Goal: Information Seeking & Learning: Find specific fact

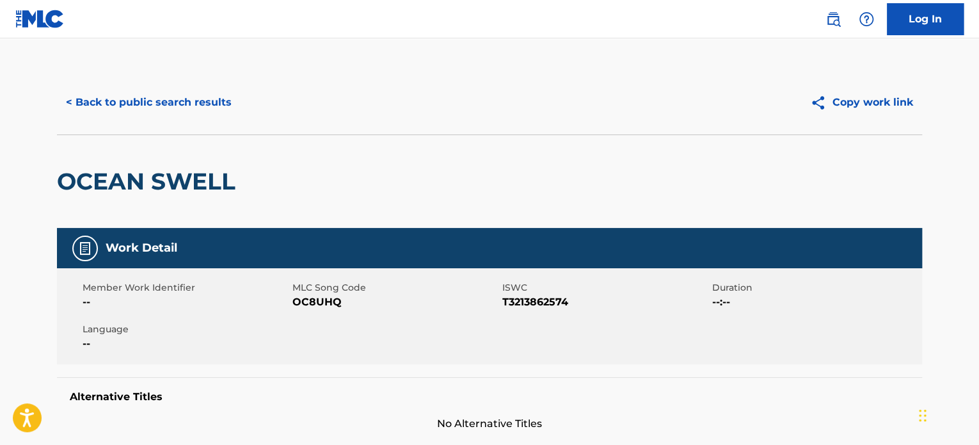
click at [187, 111] on button "< Back to public search results" at bounding box center [149, 102] width 184 height 32
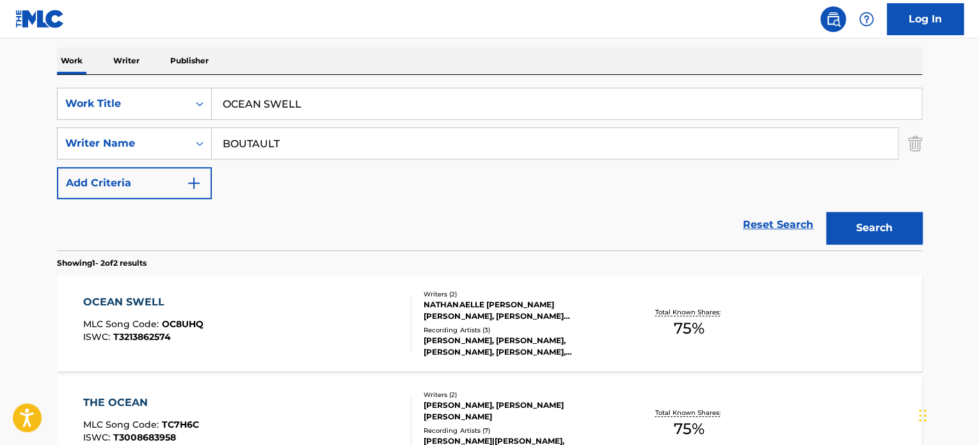
scroll to position [178, 0]
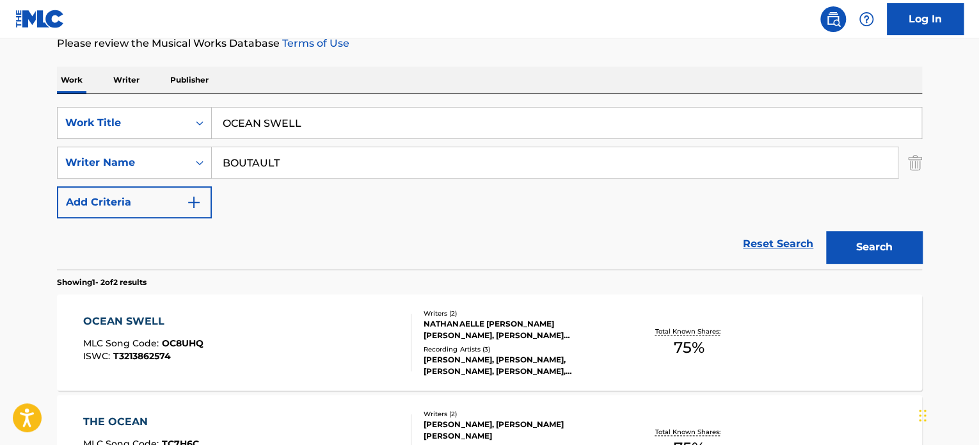
click at [278, 125] on input "OCEAN SWELL" at bounding box center [567, 123] width 710 height 31
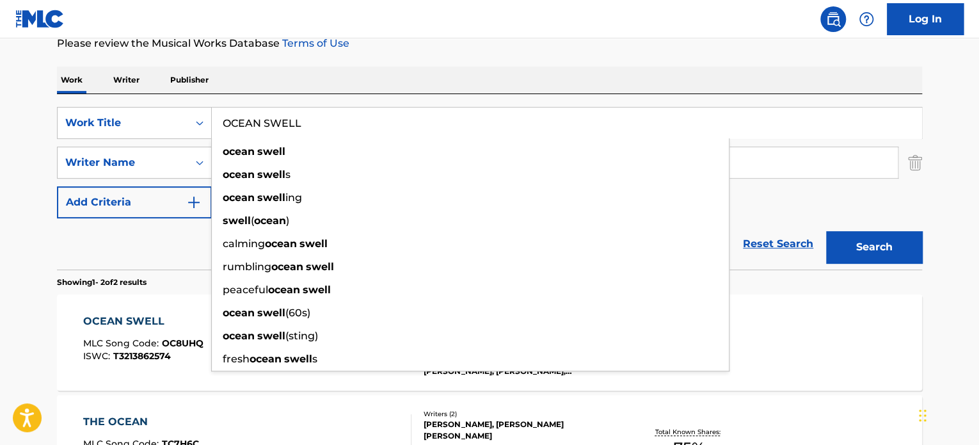
paste input "stellar vibes"
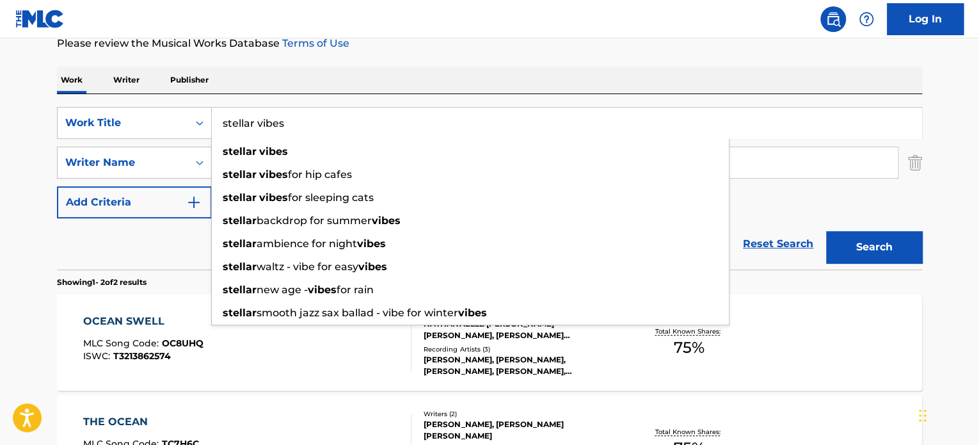
type input "stellar vibes"
click at [151, 259] on div "Reset Search Search" at bounding box center [489, 243] width 865 height 51
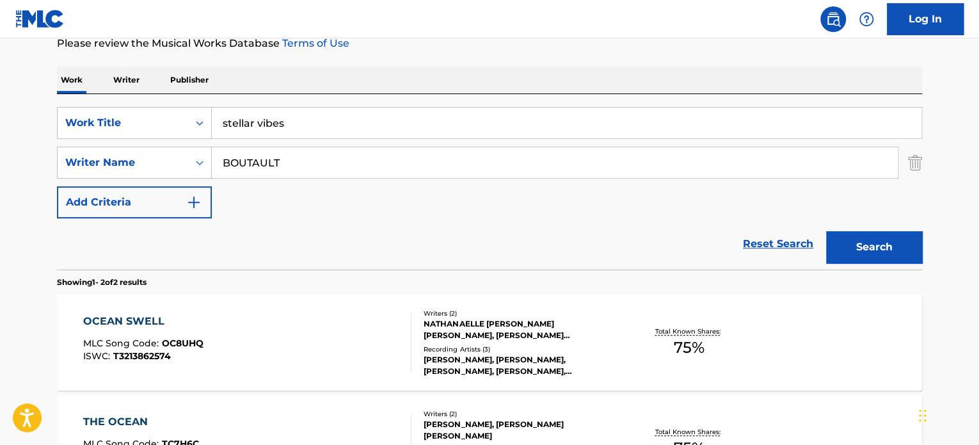
click at [261, 161] on input "BOUTAULT" at bounding box center [555, 162] width 686 height 31
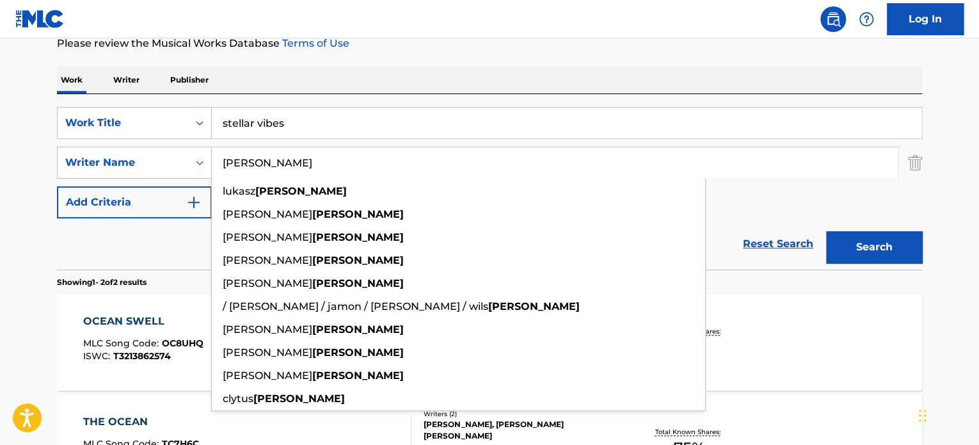
click at [261, 161] on input "[PERSON_NAME]" at bounding box center [555, 162] width 686 height 31
type input "[PERSON_NAME]"
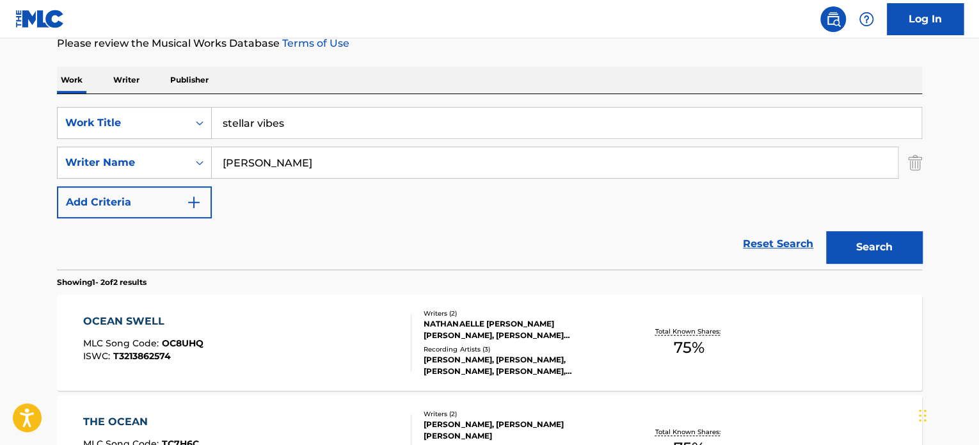
click at [870, 243] on button "Search" at bounding box center [874, 247] width 96 height 32
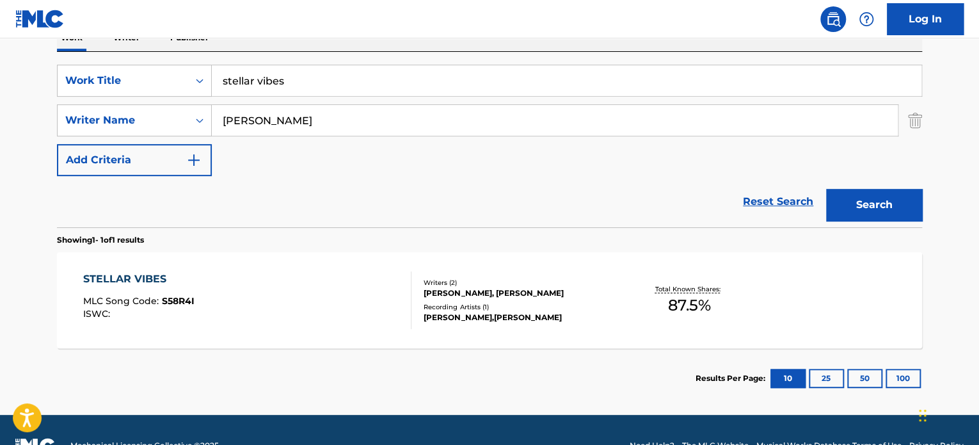
scroll to position [242, 0]
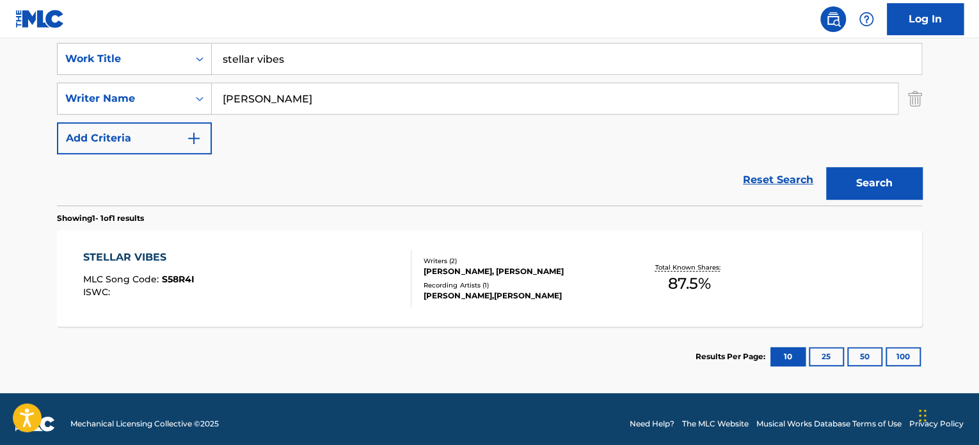
click at [309, 271] on div "STELLAR VIBES MLC Song Code : S58R4I ISWC :" at bounding box center [247, 279] width 329 height 58
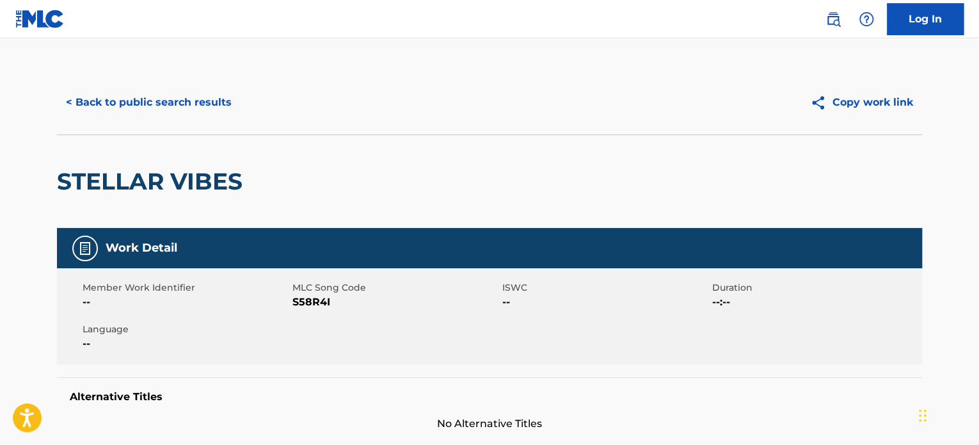
click at [186, 104] on button "< Back to public search results" at bounding box center [149, 102] width 184 height 32
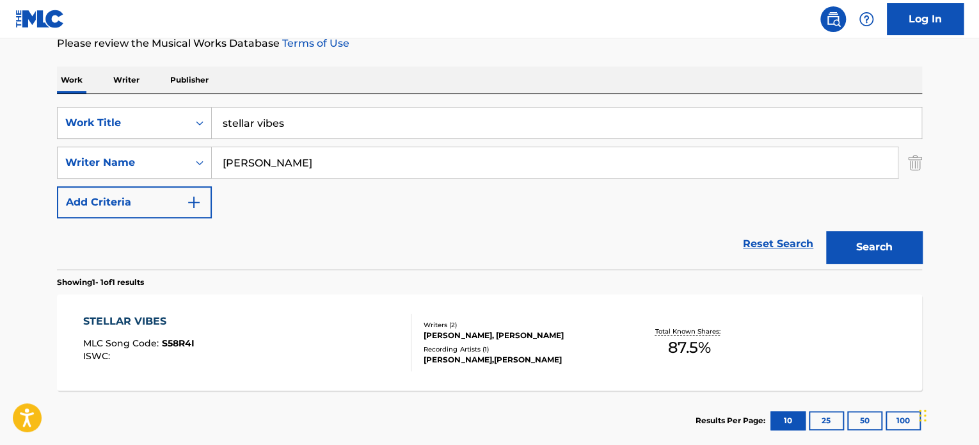
click at [256, 117] on input "stellar vibes" at bounding box center [567, 123] width 710 height 31
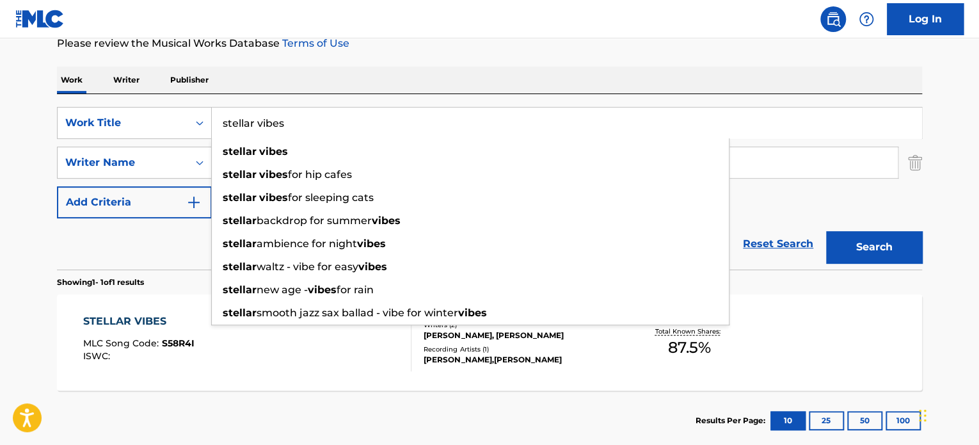
paste input "tropical dream"
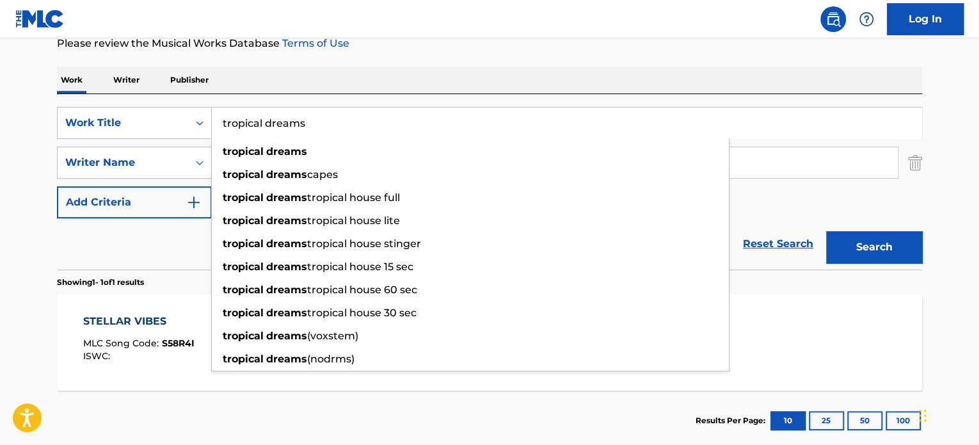
type input "tropical dreams"
click at [153, 243] on div "Reset Search Search" at bounding box center [489, 243] width 865 height 51
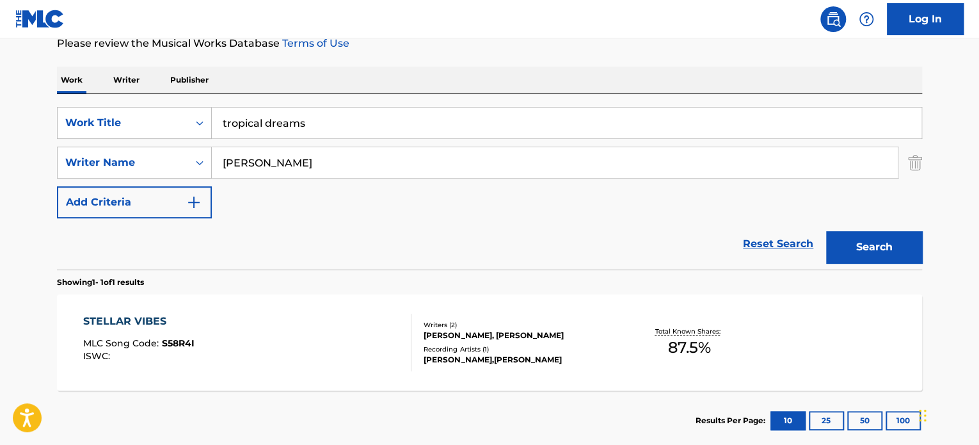
click at [275, 164] on input "[PERSON_NAME]" at bounding box center [555, 162] width 686 height 31
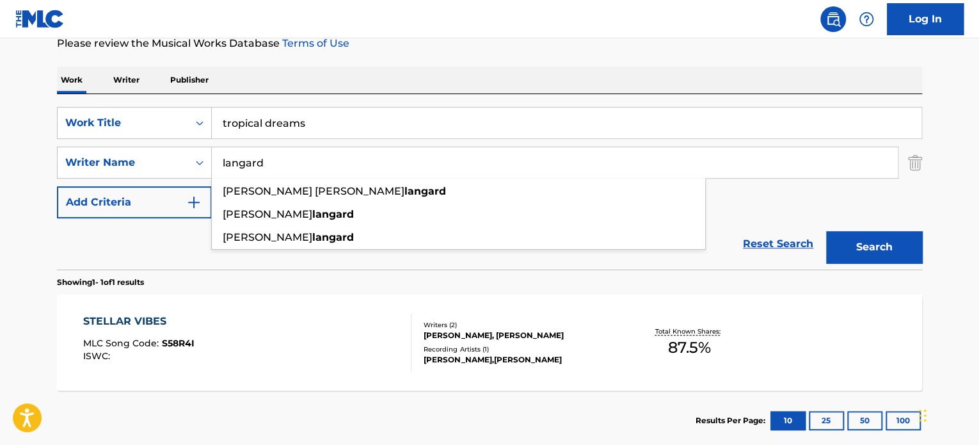
click at [275, 164] on input "langard" at bounding box center [555, 162] width 686 height 31
type input "langard"
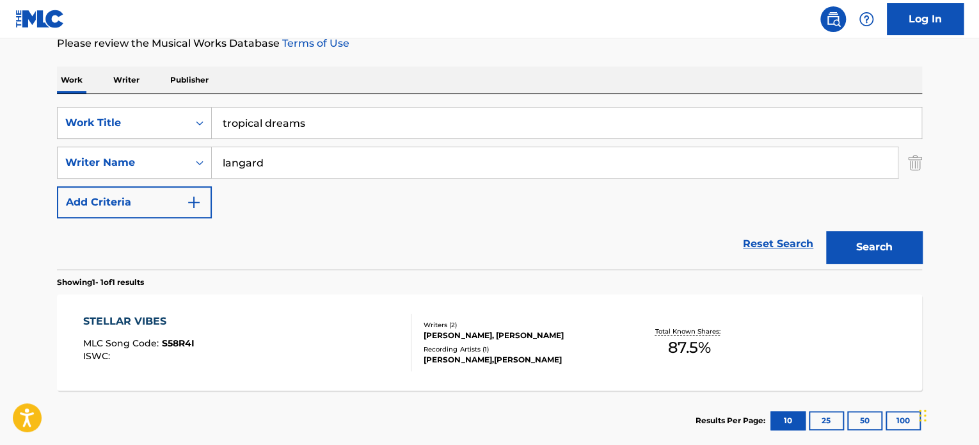
click at [877, 248] on button "Search" at bounding box center [874, 247] width 96 height 32
click at [347, 310] on div "TROPICAL DREAMS MLC Song Code : T534J4 ISWC : Writers ( 2 ) [PERSON_NAME] [PERS…" at bounding box center [489, 342] width 865 height 96
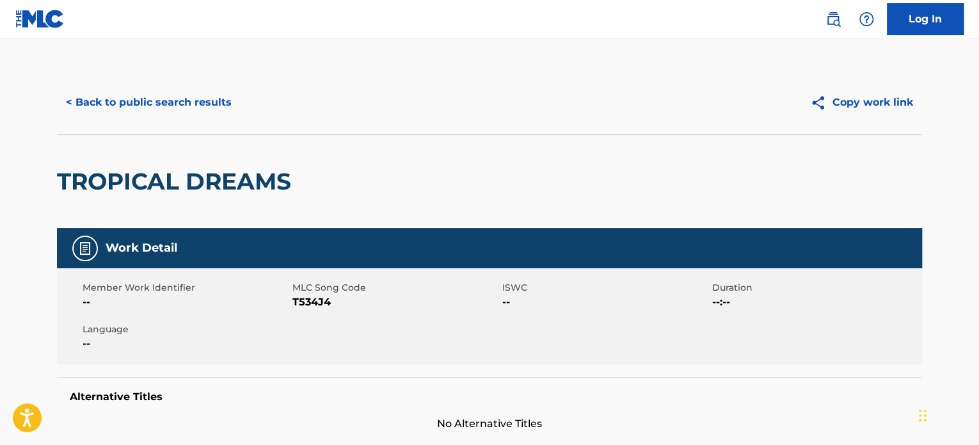
click at [180, 110] on button "< Back to public search results" at bounding box center [149, 102] width 184 height 32
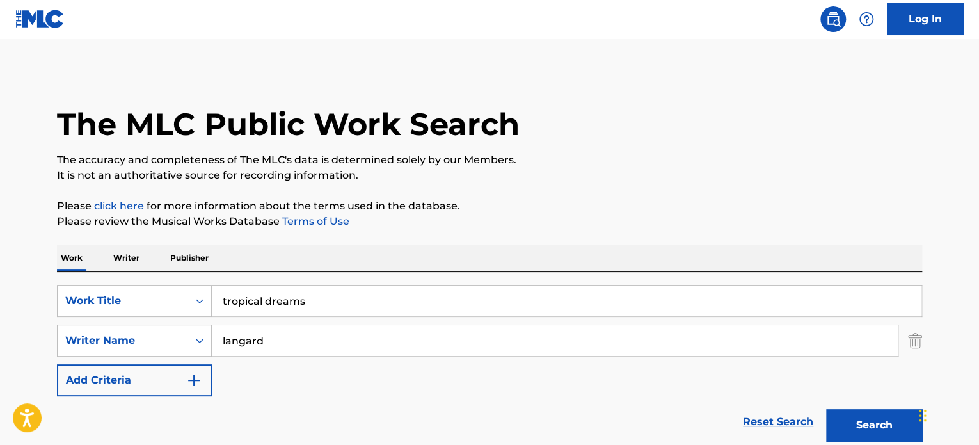
scroll to position [178, 0]
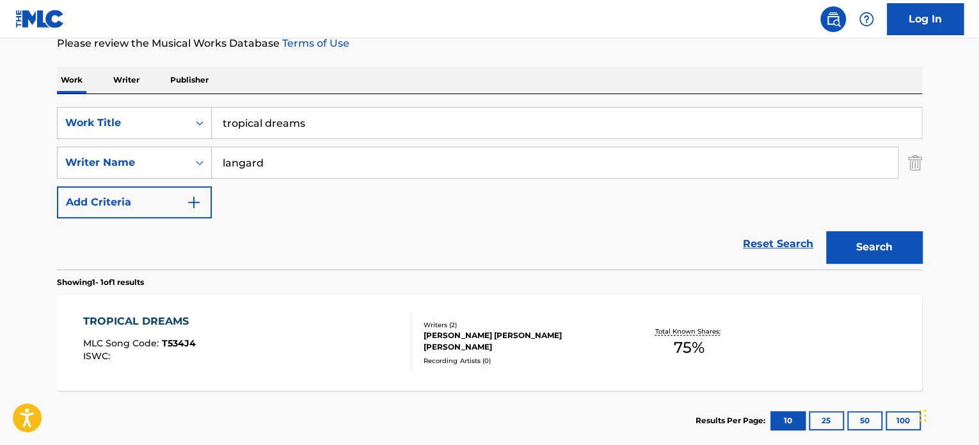
click at [252, 127] on input "tropical dreams" at bounding box center [567, 123] width 710 height 31
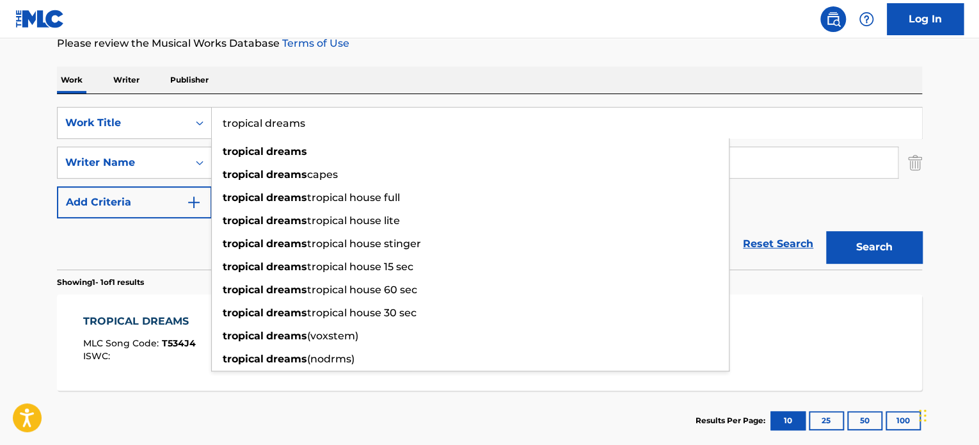
paste input "back on track"
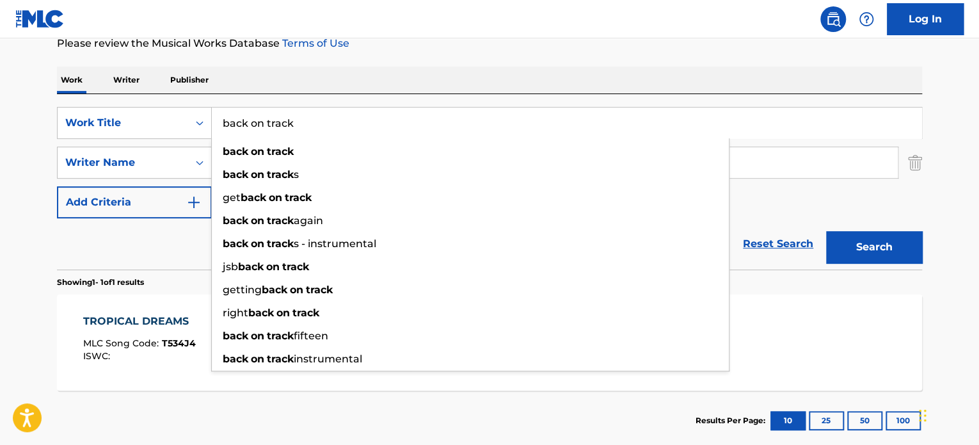
type input "back on track"
click at [182, 234] on div "Reset Search Search" at bounding box center [489, 243] width 865 height 51
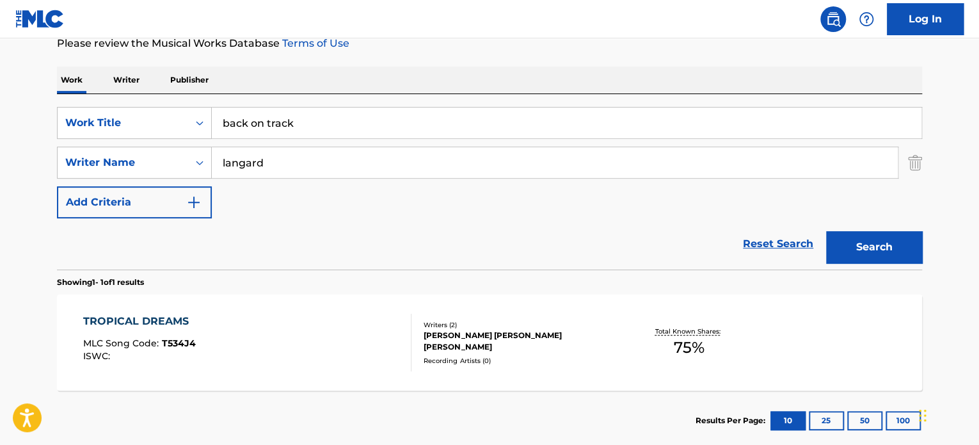
click at [268, 156] on input "langard" at bounding box center [555, 162] width 686 height 31
click at [268, 156] on input "suffrin" at bounding box center [555, 162] width 686 height 31
click at [870, 251] on button "Search" at bounding box center [874, 247] width 96 height 32
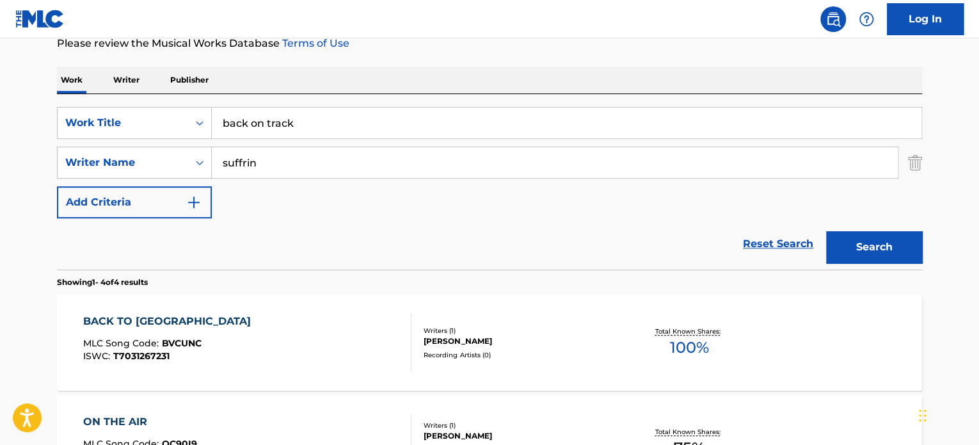
click at [277, 159] on input "suffrin" at bounding box center [555, 162] width 686 height 31
click at [316, 187] on strong "suffrin" at bounding box center [333, 191] width 35 height 12
type input "[PERSON_NAME]"
click at [847, 238] on button "Search" at bounding box center [874, 247] width 96 height 32
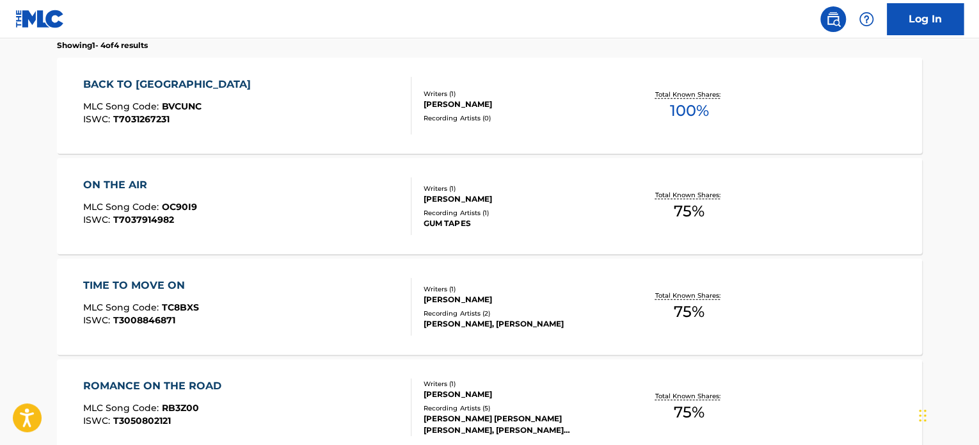
scroll to position [434, 0]
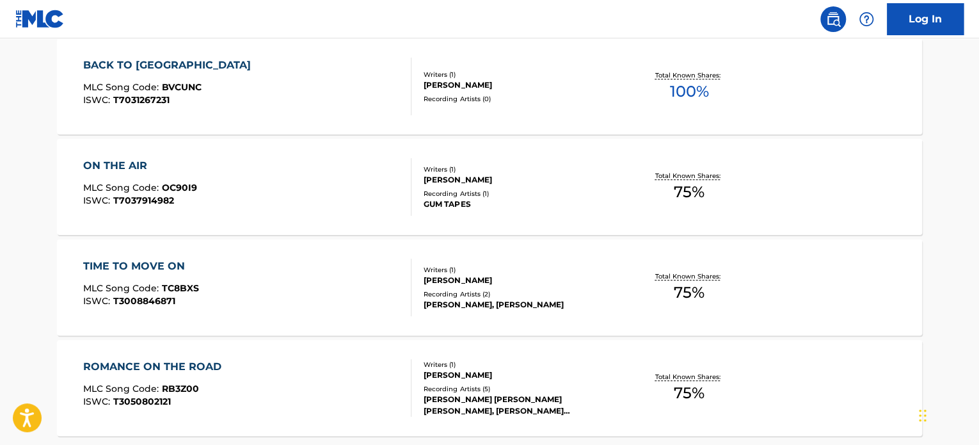
click at [377, 184] on div "ON THE AIR MLC Song Code : OC90I9 ISWC : T7037914982" at bounding box center [247, 187] width 329 height 58
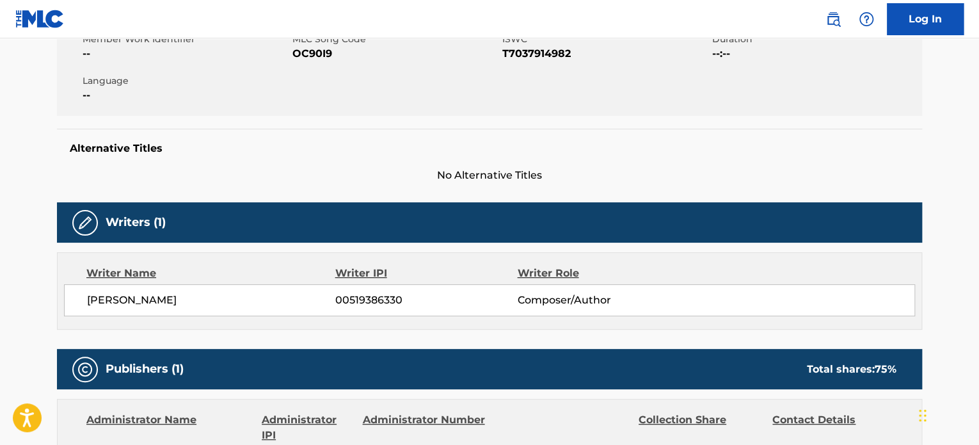
scroll to position [256, 0]
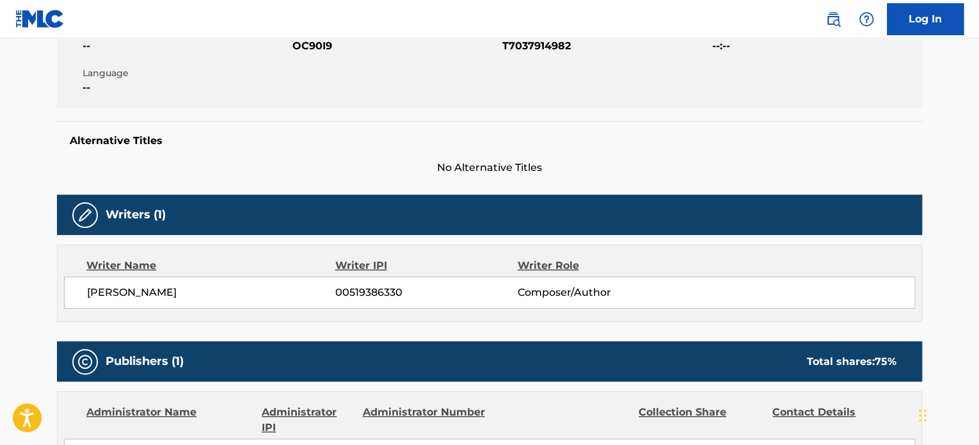
click at [189, 289] on span "[PERSON_NAME]" at bounding box center [211, 292] width 248 height 15
copy div "[PERSON_NAME]"
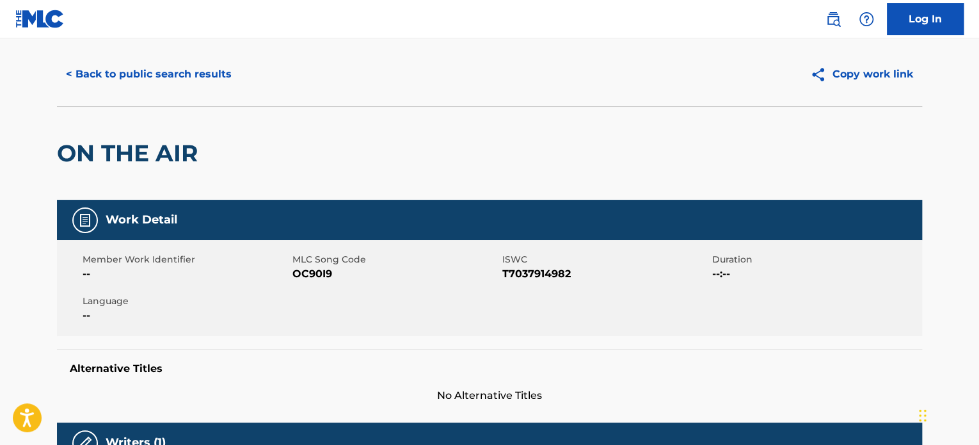
scroll to position [0, 0]
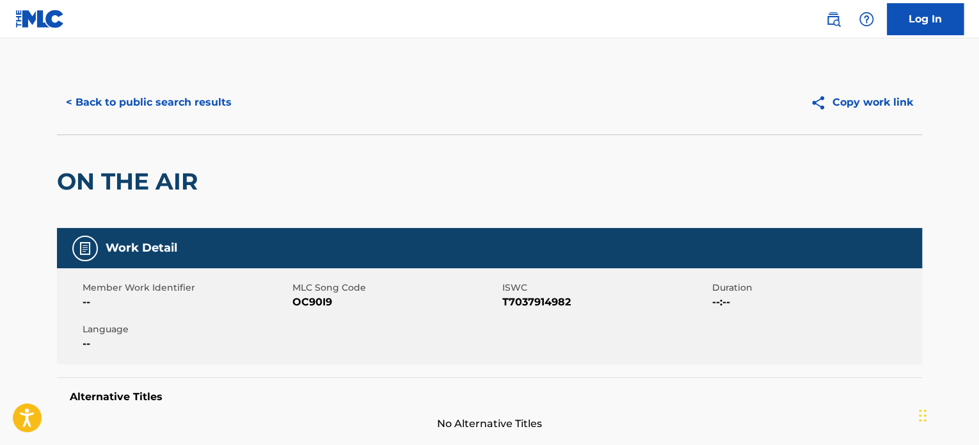
click at [151, 115] on button "< Back to public search results" at bounding box center [149, 102] width 184 height 32
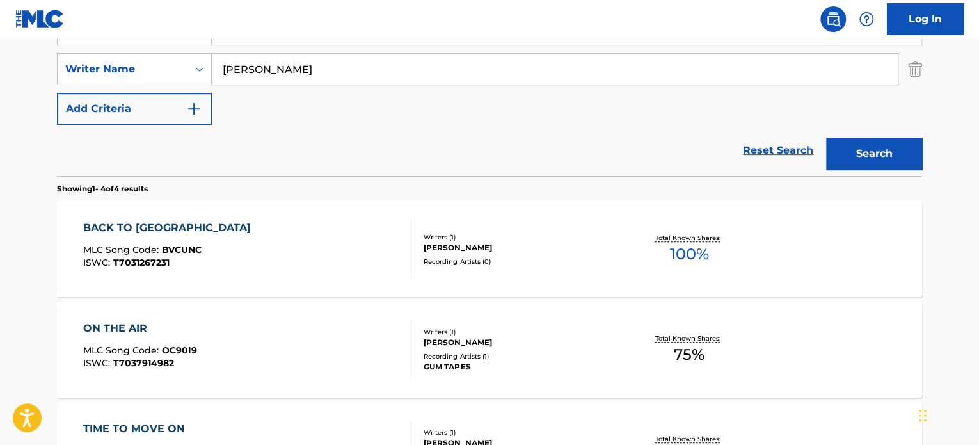
scroll to position [187, 0]
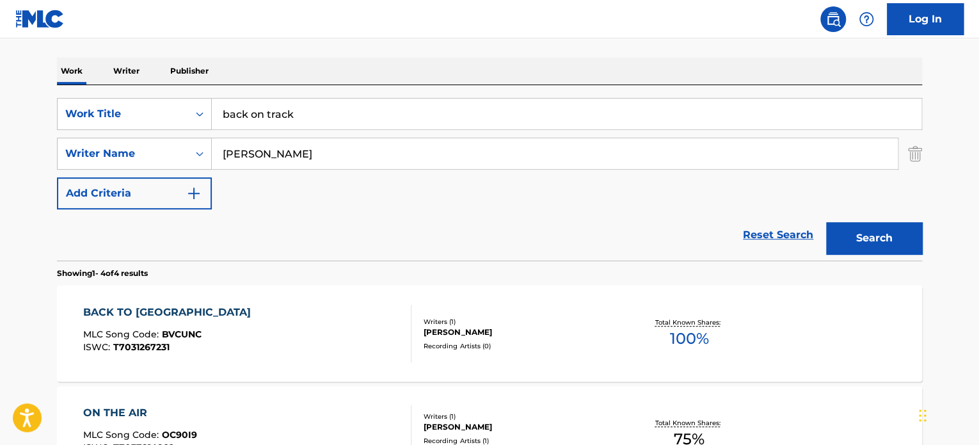
click at [294, 150] on input "[PERSON_NAME]" at bounding box center [555, 153] width 686 height 31
click at [826, 222] on button "Search" at bounding box center [874, 238] width 96 height 32
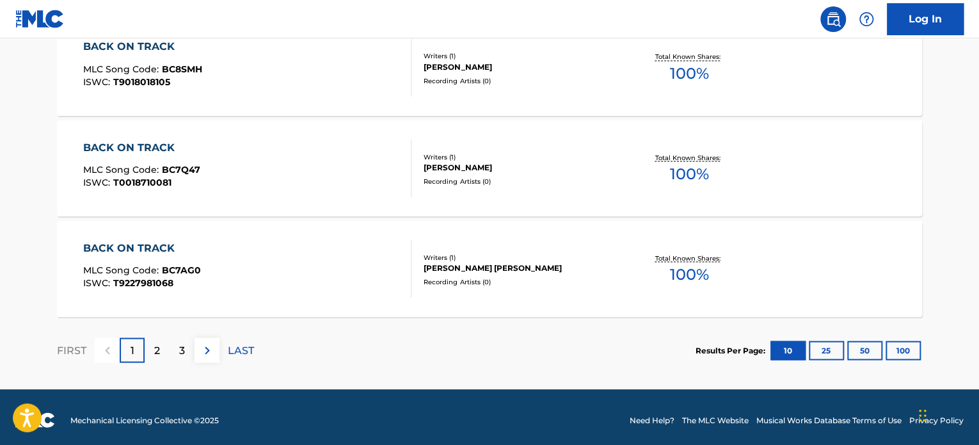
scroll to position [1161, 0]
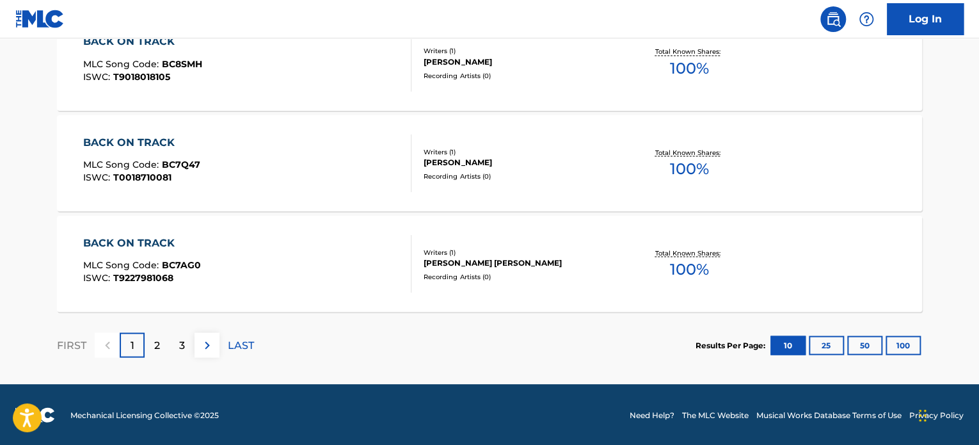
click at [161, 338] on div "2" at bounding box center [157, 344] width 25 height 25
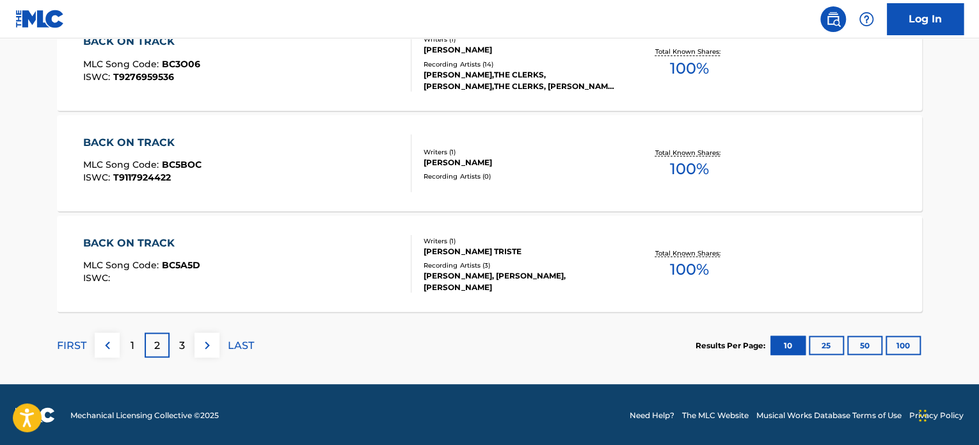
click at [188, 338] on div "3" at bounding box center [182, 344] width 25 height 25
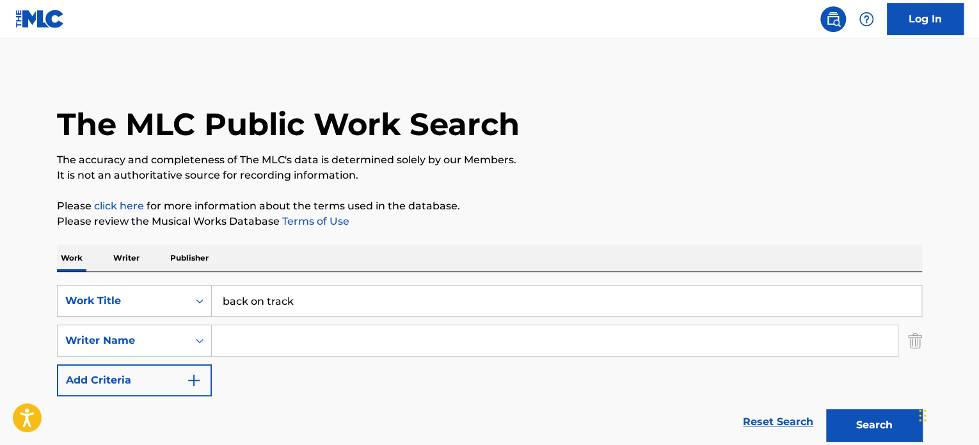
scroll to position [64, 0]
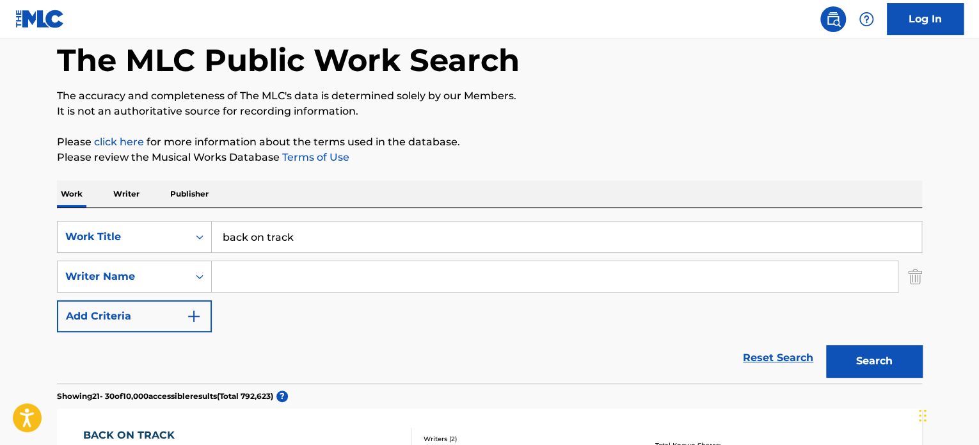
click at [287, 233] on input "back on track" at bounding box center [567, 236] width 710 height 31
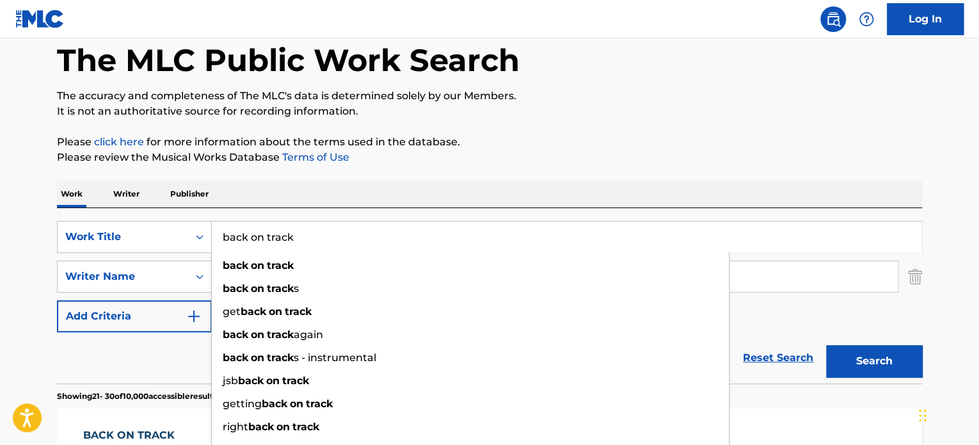
paste input "TRU"
click at [287, 233] on input "back on TRU" at bounding box center [567, 236] width 710 height 31
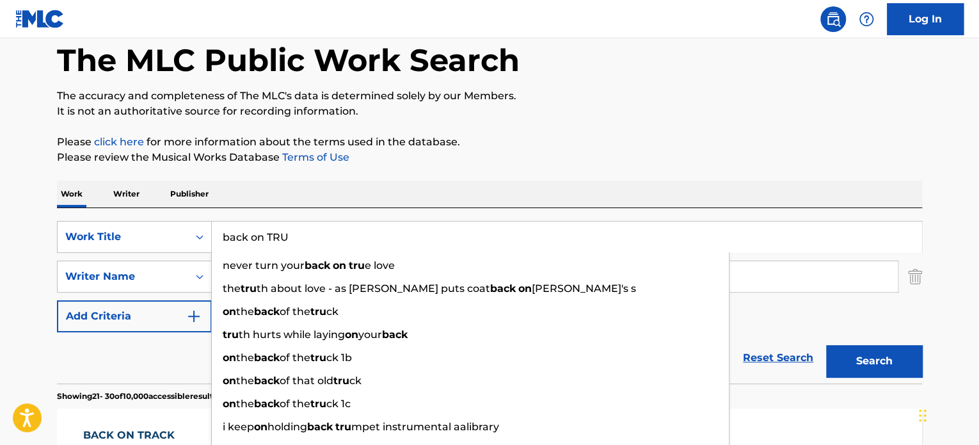
paste input "Search Form"
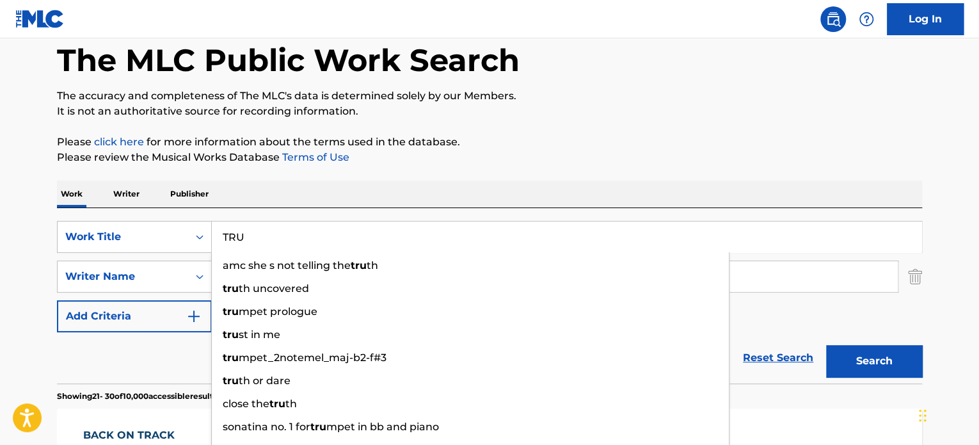
type input "TRU"
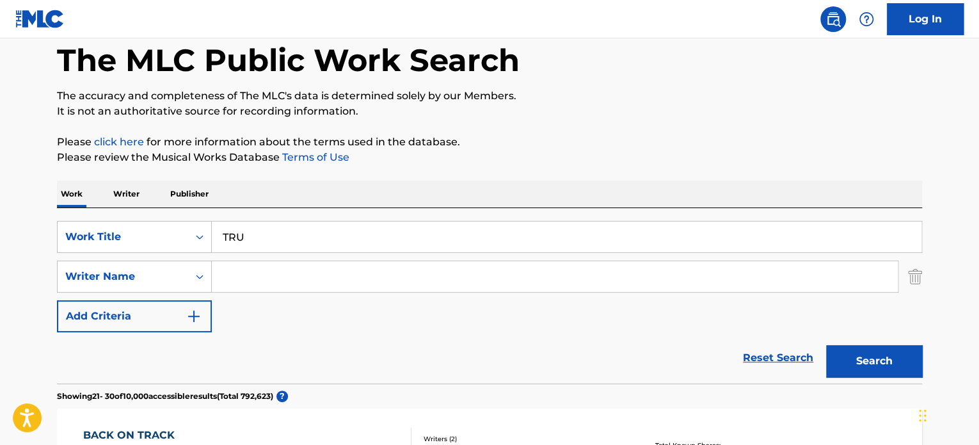
click at [183, 340] on div "Reset Search Search" at bounding box center [489, 357] width 865 height 51
click at [248, 271] on input "Search Form" at bounding box center [555, 276] width 686 height 31
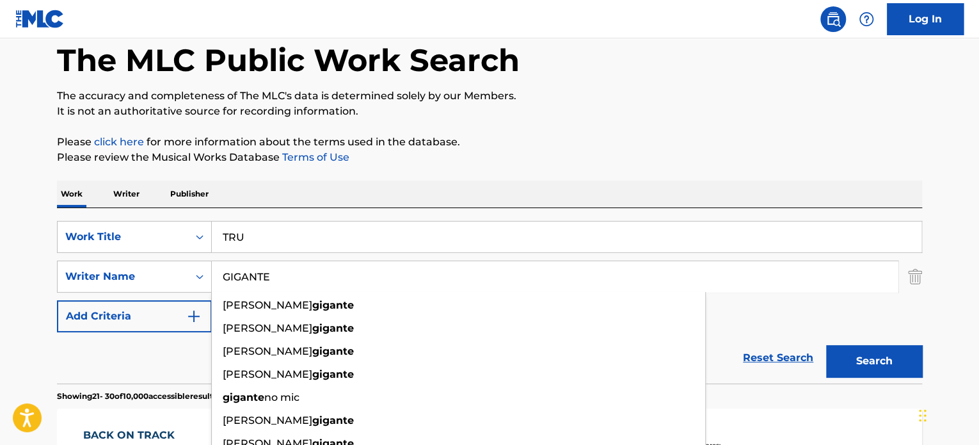
click at [248, 271] on input "GIGANTE" at bounding box center [555, 276] width 686 height 31
type input "GIGANTE"
click at [842, 357] on button "Search" at bounding box center [874, 361] width 96 height 32
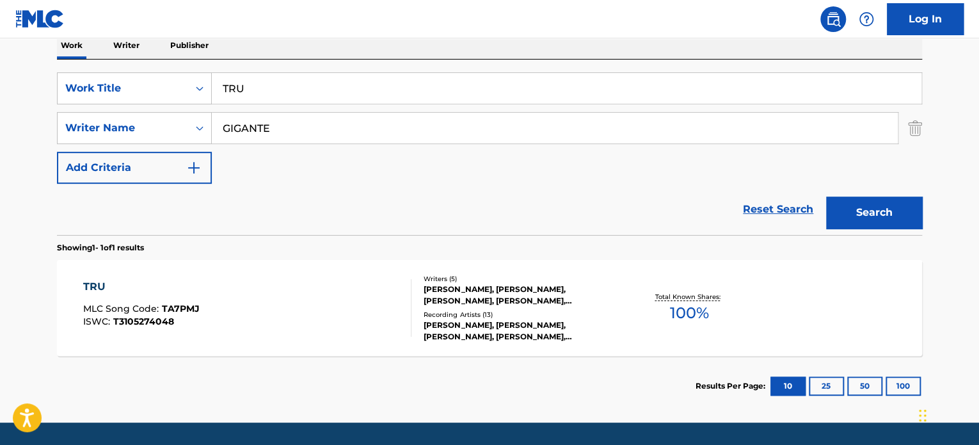
scroll to position [251, 0]
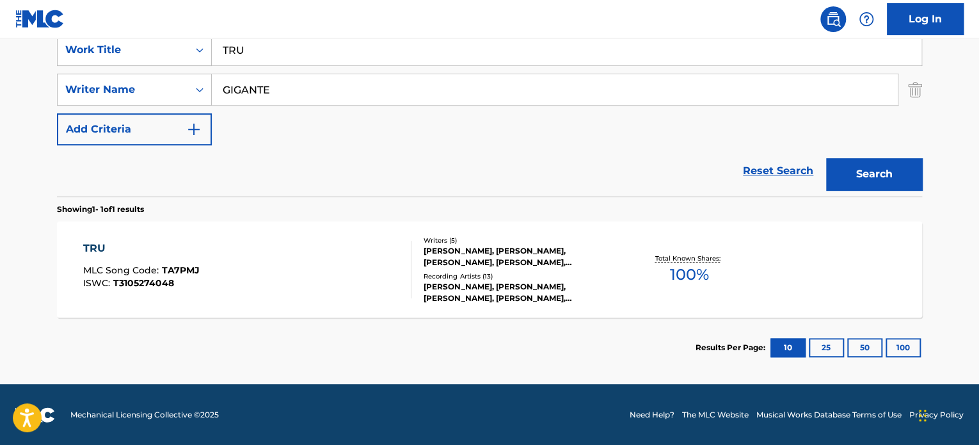
click at [347, 257] on div "TRU MLC Song Code : TA7PMJ ISWC : T3105274048" at bounding box center [247, 270] width 329 height 58
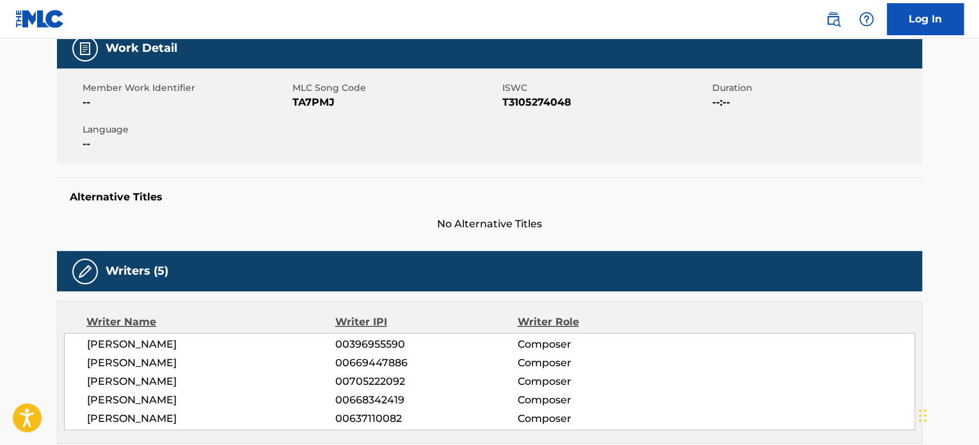
scroll to position [384, 0]
